Goal: Browse casually

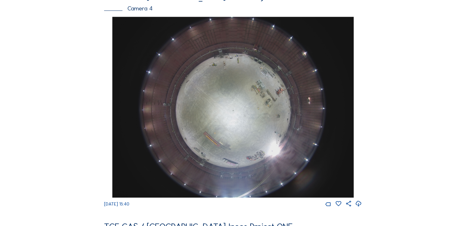
scroll to position [442, 0]
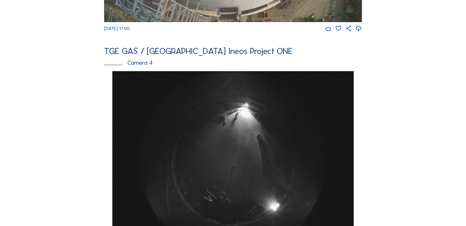
scroll to position [442, 0]
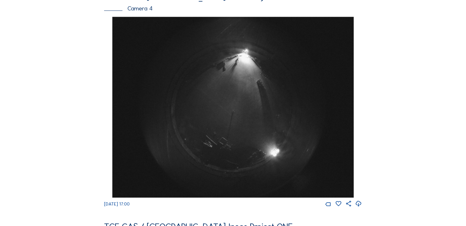
click at [201, 102] on img at bounding box center [232, 107] width 241 height 181
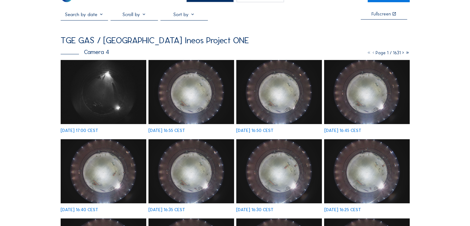
scroll to position [32, 0]
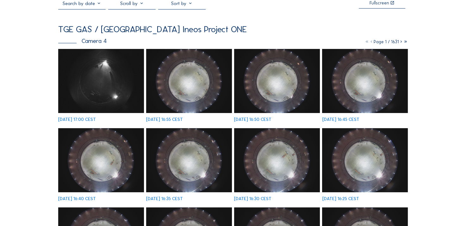
click at [201, 91] on img at bounding box center [188, 81] width 85 height 64
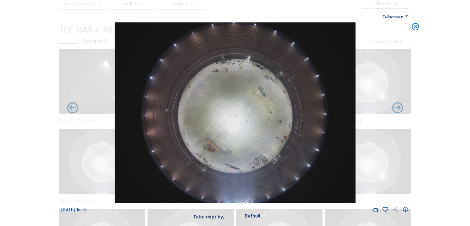
click at [399, 211] on icon at bounding box center [396, 210] width 7 height 7
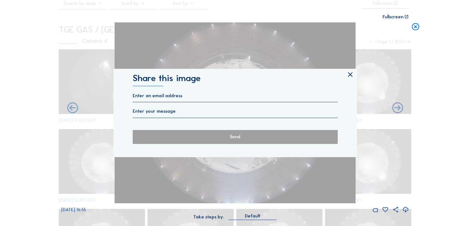
click at [350, 75] on icon at bounding box center [351, 75] width 8 height 8
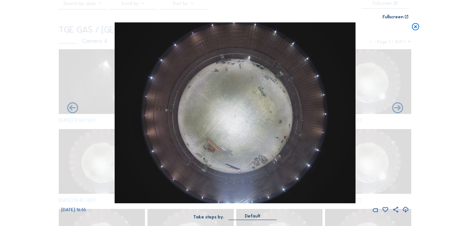
click at [409, 211] on icon at bounding box center [406, 210] width 7 height 8
drag, startPoint x: 23, startPoint y: 44, endPoint x: 68, endPoint y: 1, distance: 62.1
click at [24, 42] on div "Scroll to travel through time | Press 'Alt' Button + Scroll to Zoom | Click and…" at bounding box center [235, 113] width 470 height 226
